Goal: Find specific fact: Find specific fact

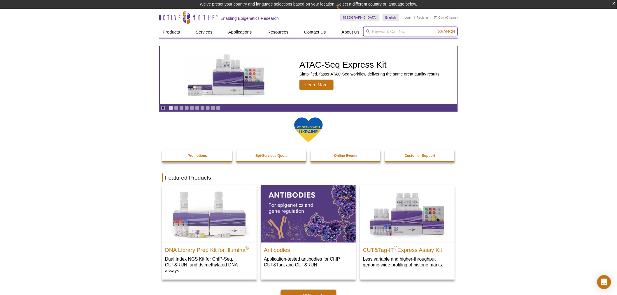
click at [399, 29] on input "search" at bounding box center [410, 32] width 95 height 10
type input "39565"
click at [436, 29] on button "Search" at bounding box center [446, 31] width 20 height 5
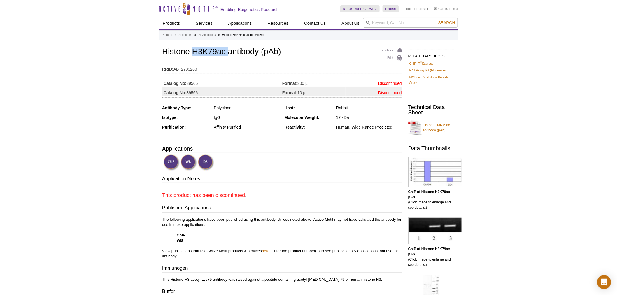
drag, startPoint x: 191, startPoint y: 50, endPoint x: 228, endPoint y: 52, distance: 36.7
click at [228, 52] on h1 "Histone H3K79ac antibody (pAb)" at bounding box center [282, 52] width 240 height 10
copy h1 "H3K79ac"
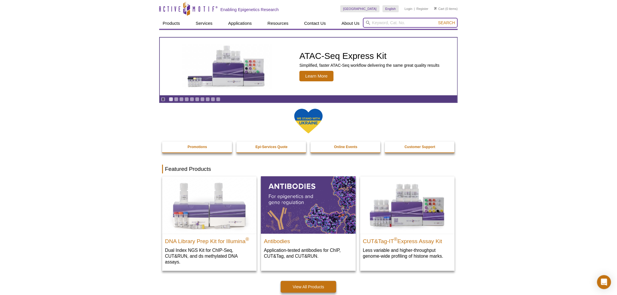
click at [397, 24] on input "search" at bounding box center [410, 23] width 95 height 10
paste input "H3K79ac"
type input "H3K79ac"
click at [436, 20] on button "Search" at bounding box center [446, 22] width 20 height 5
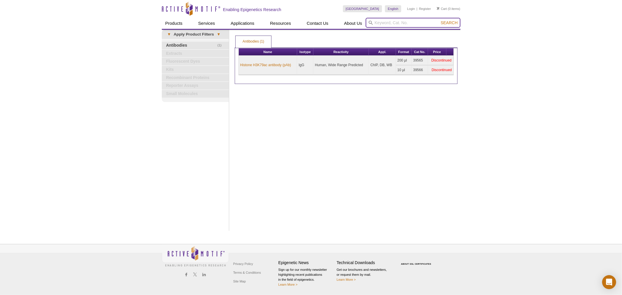
click at [386, 26] on input "search" at bounding box center [412, 23] width 95 height 10
